Goal: Obtain resource: Download file/media

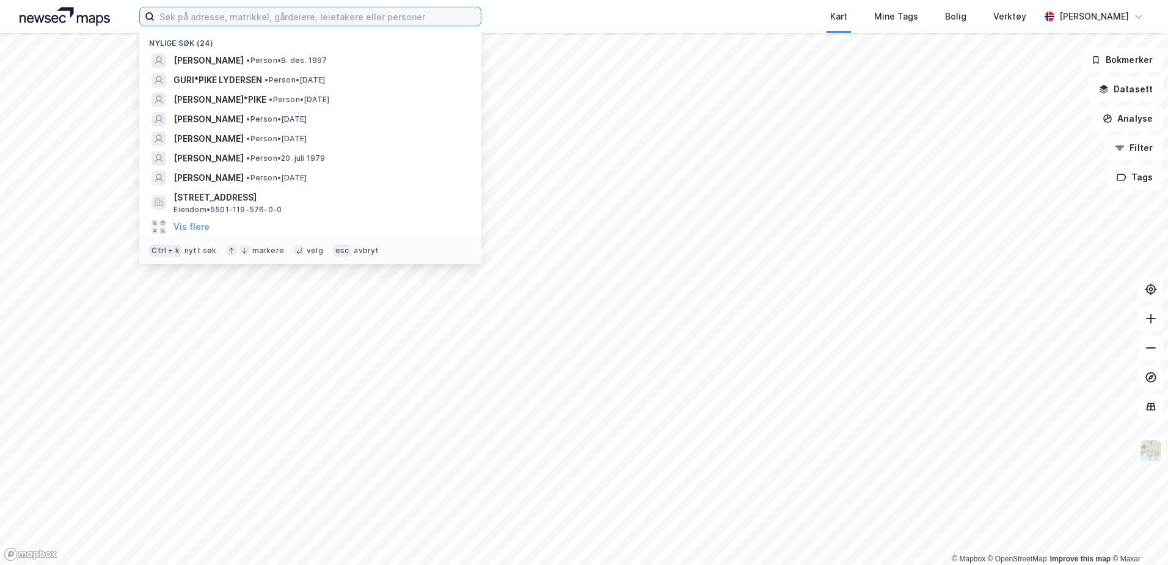
click at [327, 15] on input at bounding box center [318, 16] width 326 height 18
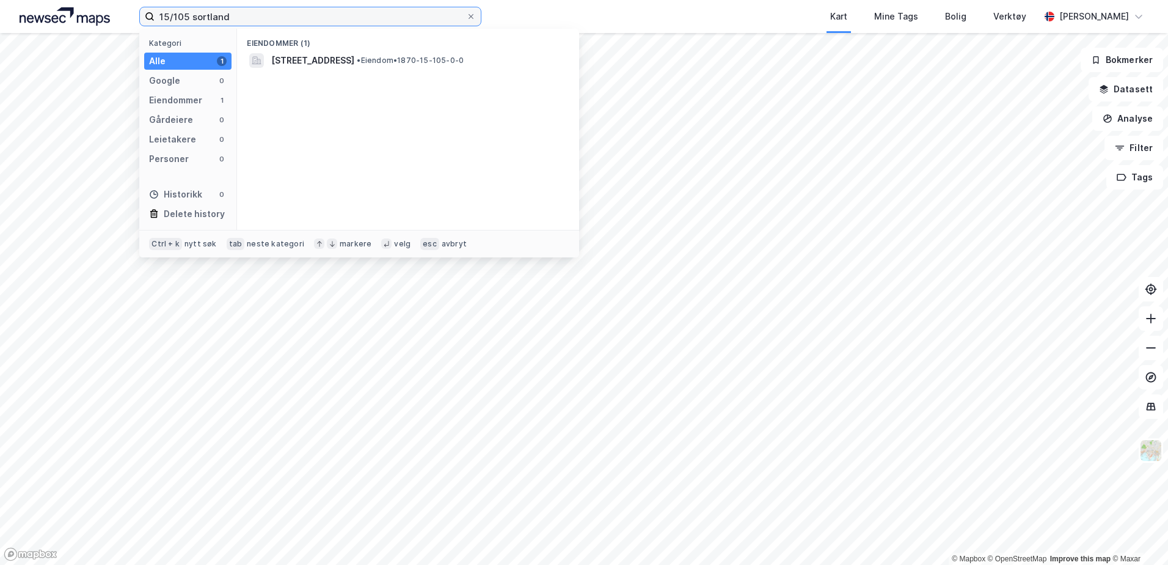
click at [186, 18] on input "15/105 sortland" at bounding box center [311, 16] width 312 height 18
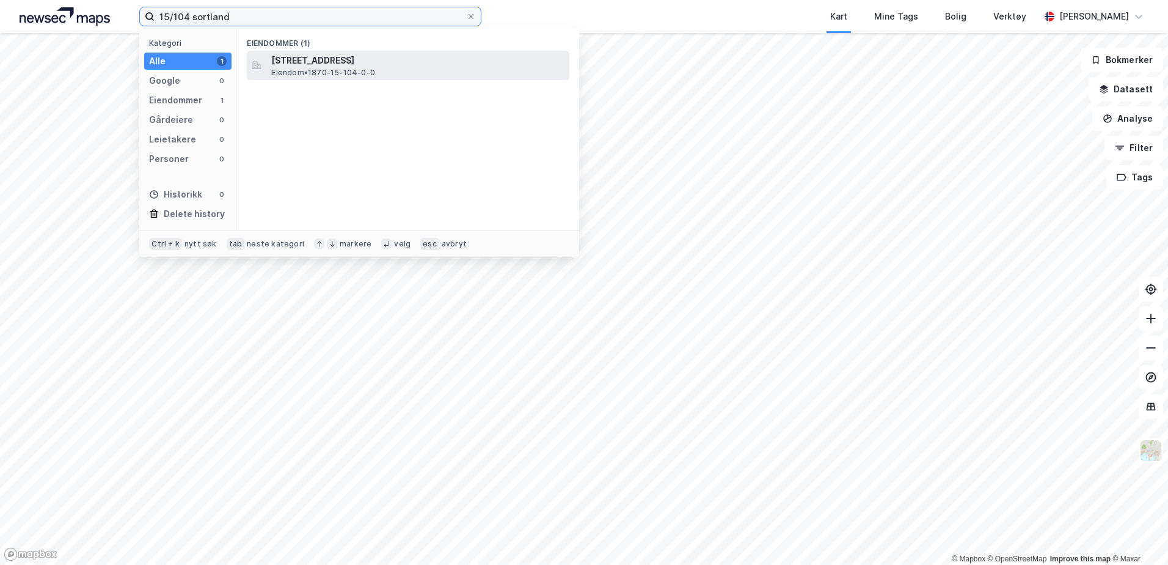
type input "15/104 sortland"
click at [313, 68] on span "Eiendom • 1870-15-104-0-0" at bounding box center [323, 73] width 104 height 10
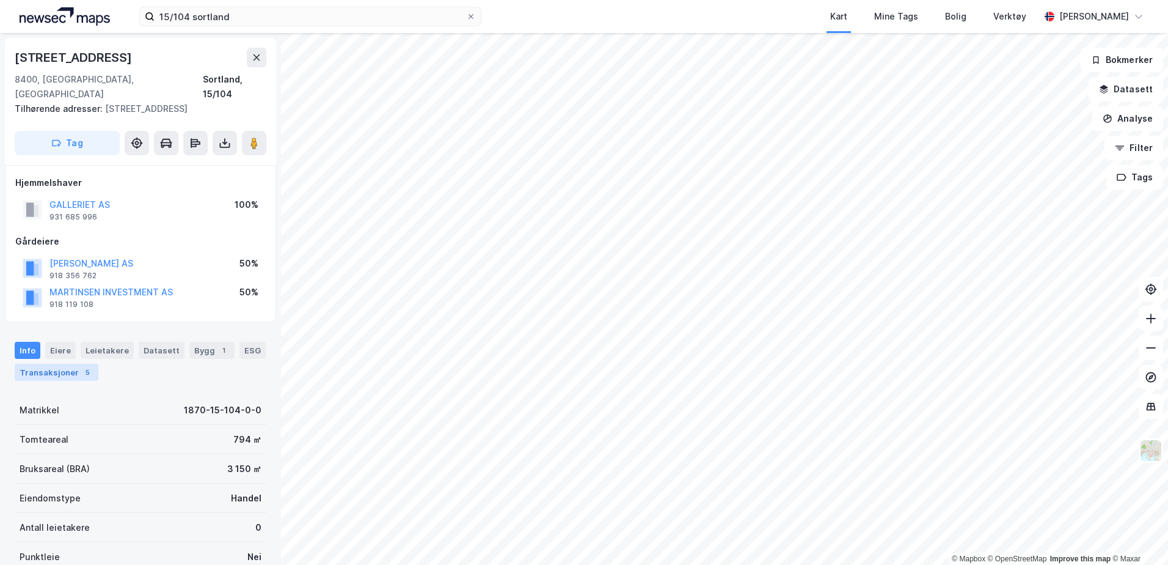
click at [82, 366] on div "5" at bounding box center [87, 372] width 12 height 12
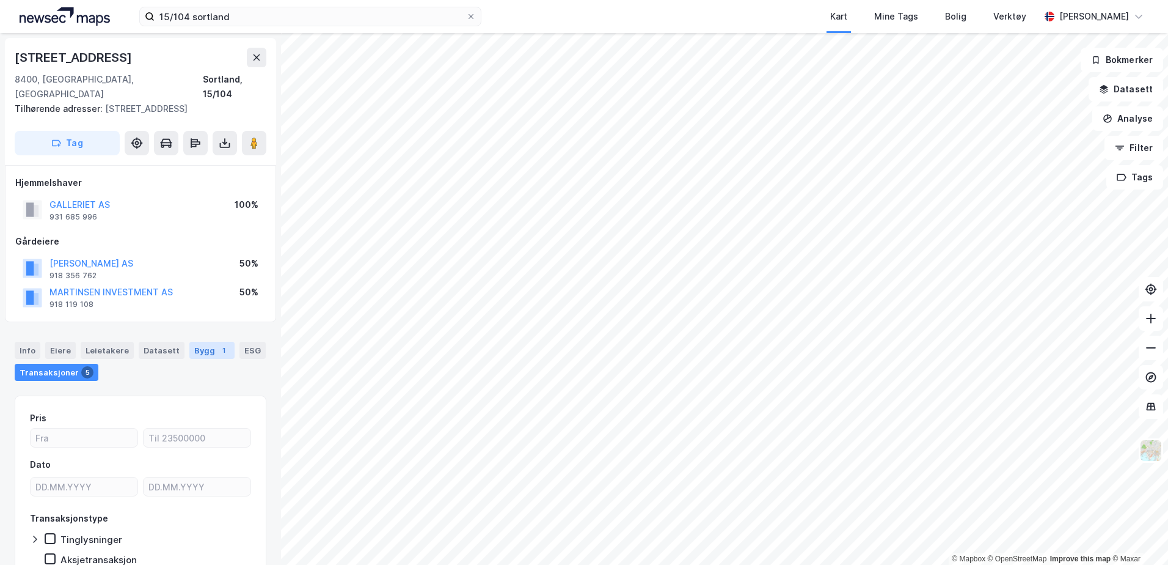
click at [206, 342] on div "Bygg 1" at bounding box center [211, 350] width 45 height 17
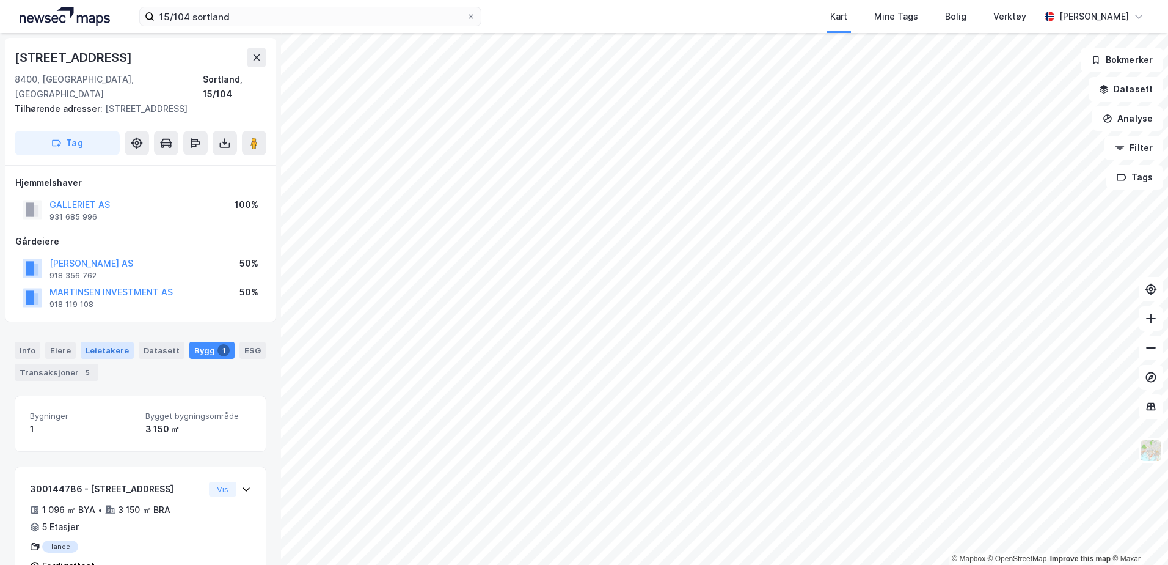
click at [83, 342] on div "Leietakere" at bounding box center [107, 350] width 53 height 17
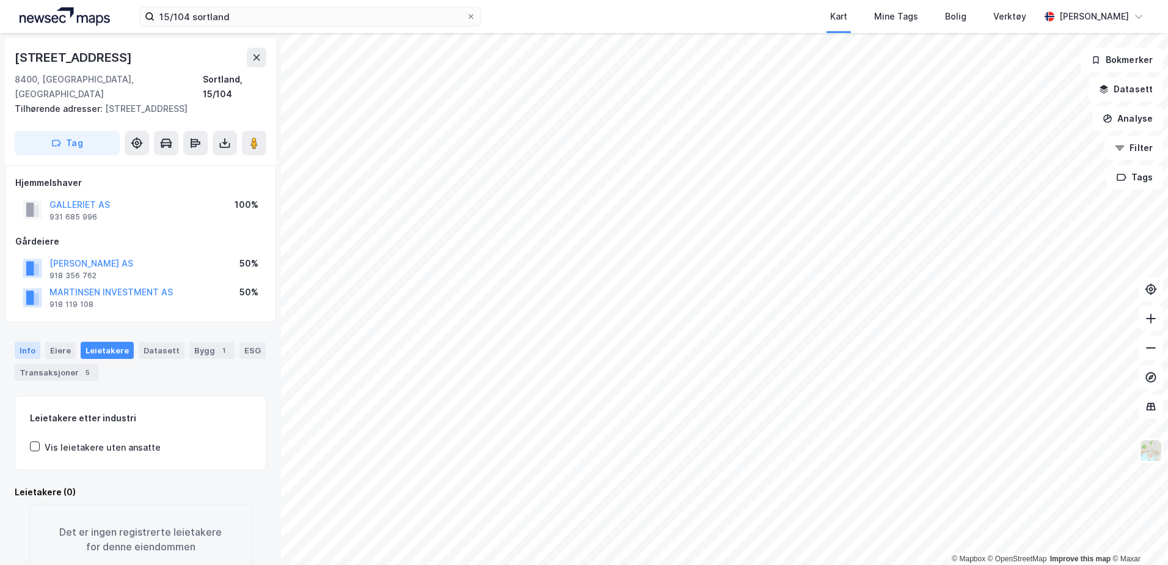
click at [32, 342] on div "Info" at bounding box center [28, 350] width 26 height 17
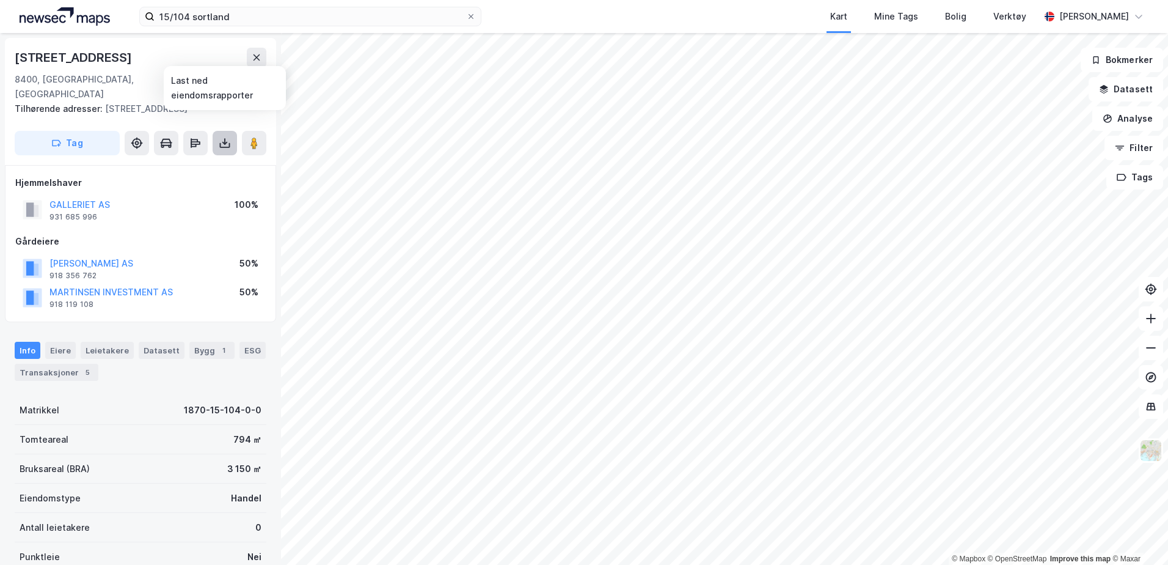
click at [224, 143] on icon at bounding box center [225, 145] width 10 height 5
click at [199, 158] on div "Last ned grunnbok" at bounding box center [172, 168] width 130 height 20
